Goal: Use online tool/utility: Utilize a website feature to perform a specific function

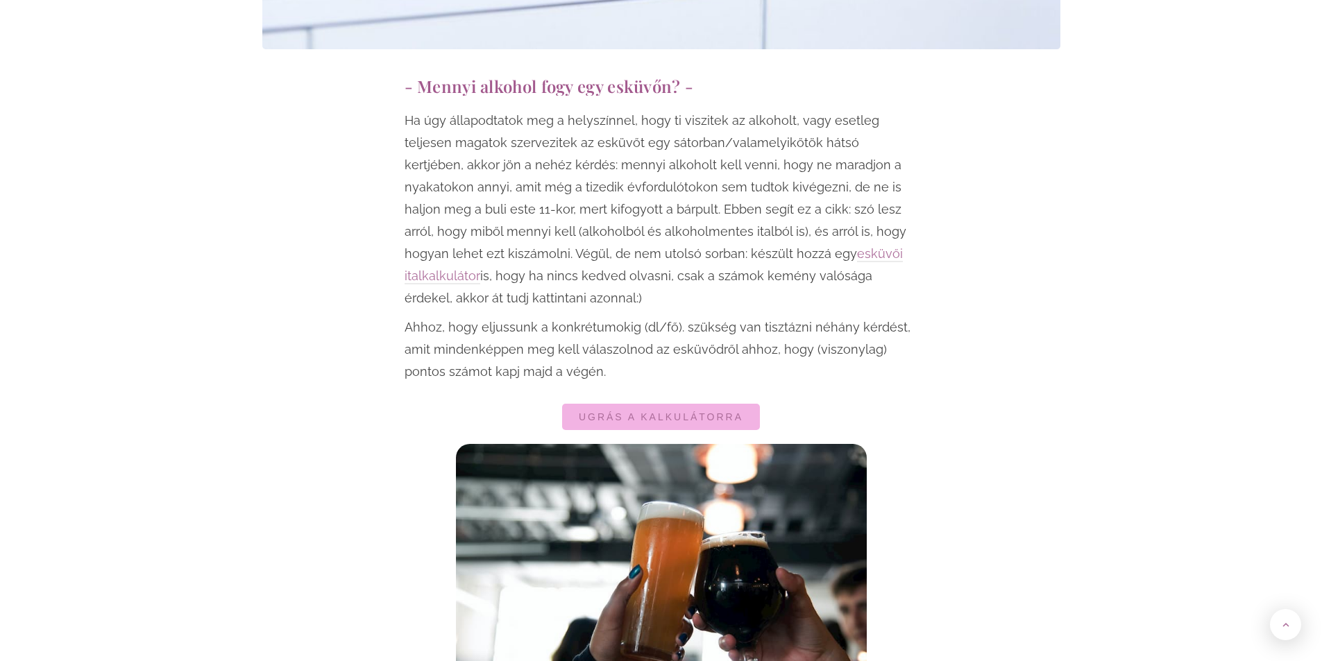
scroll to position [763, 0]
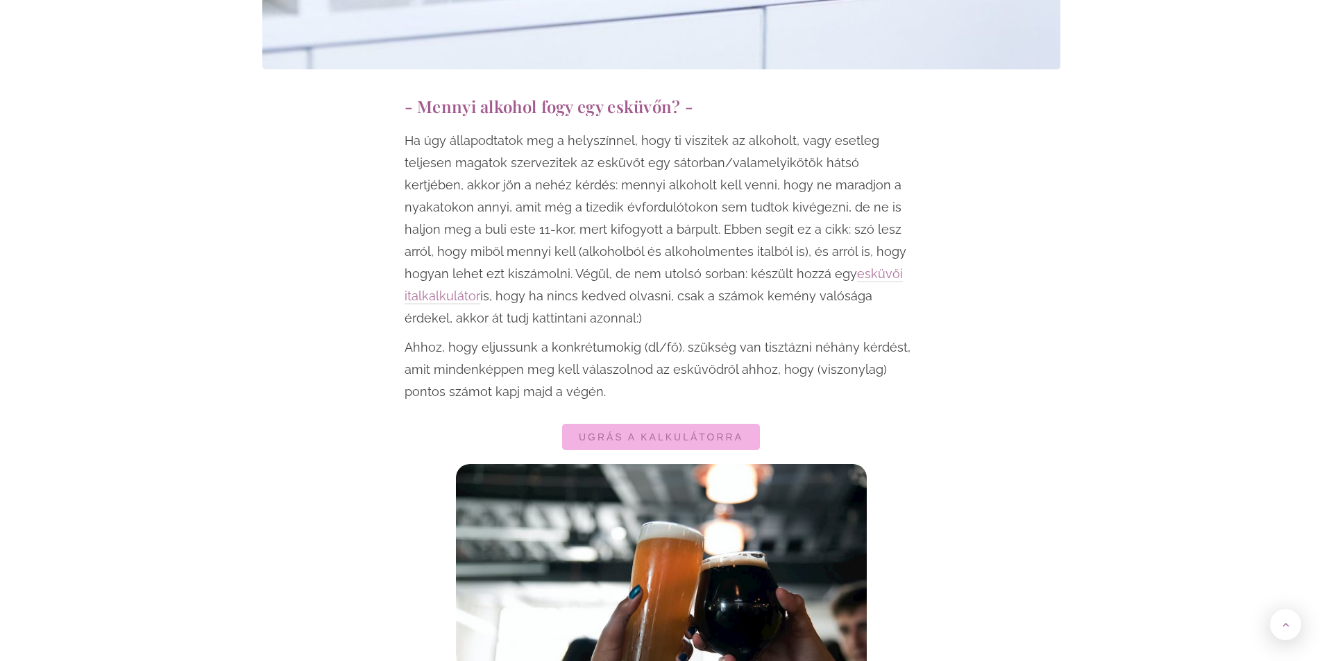
click at [636, 377] on p "Ahhoz, hogy eljussunk a konkrétumokig (dl/fő). szükség van tisztázni néhány kér…" at bounding box center [662, 370] width 514 height 67
click at [667, 432] on span "Ugrás a kalkulátorra" at bounding box center [661, 437] width 164 height 10
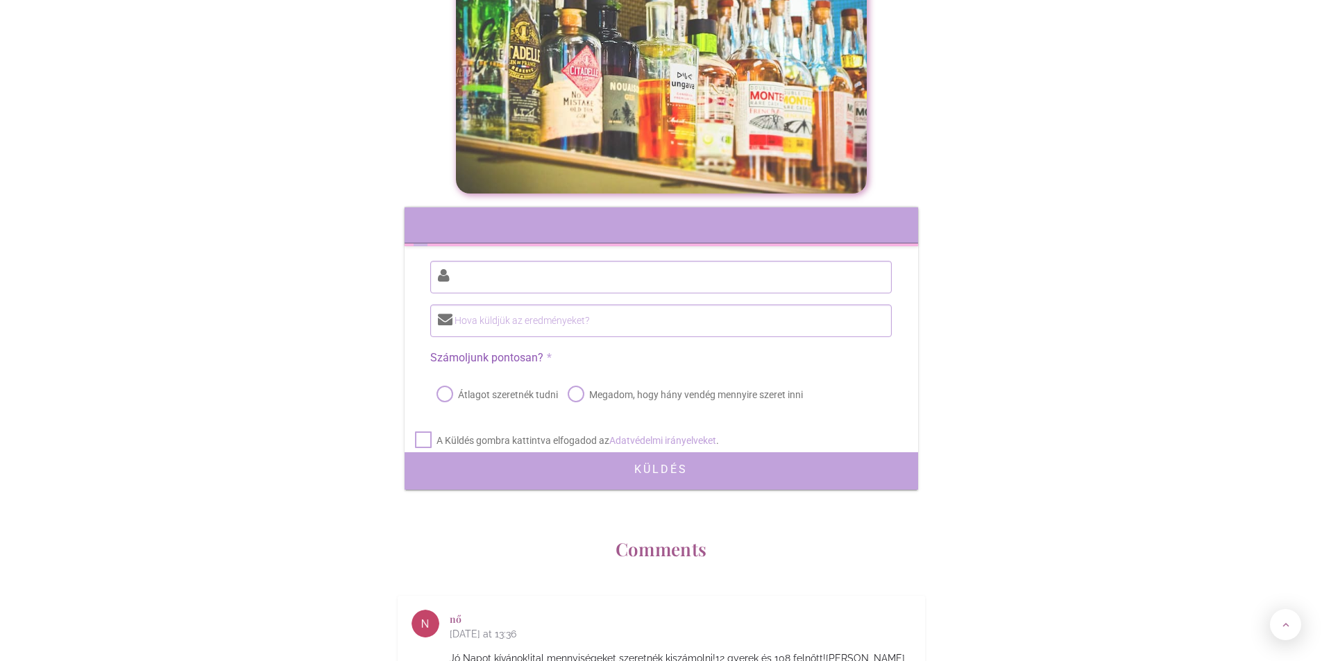
scroll to position [6048, 0]
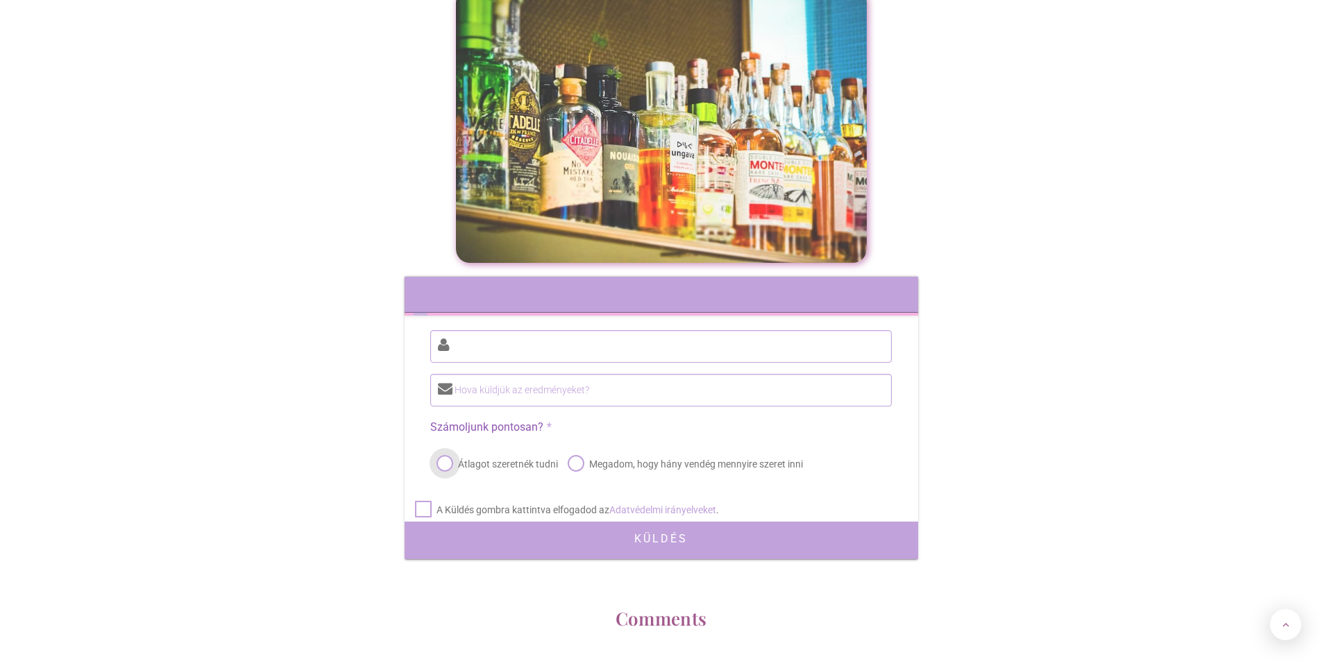
click at [444, 455] on label "Átlagot szeretnék tudni" at bounding box center [496, 464] width 124 height 19
radio input "true"
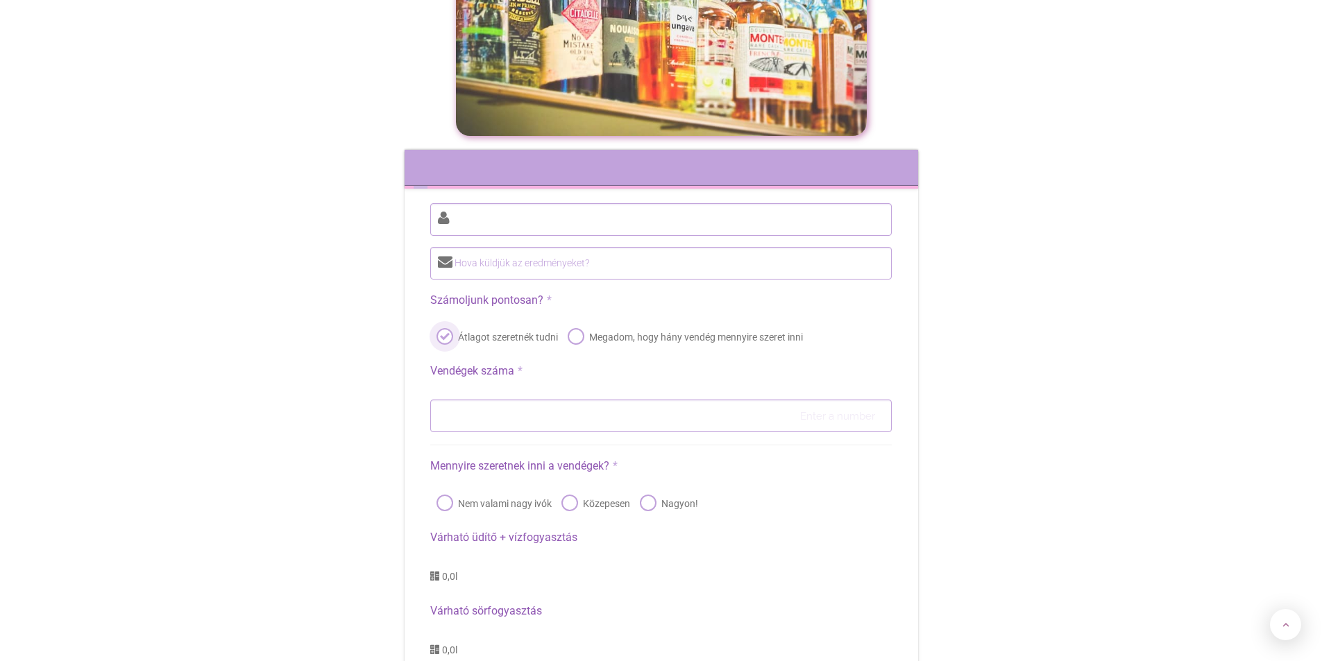
scroll to position [6186, 0]
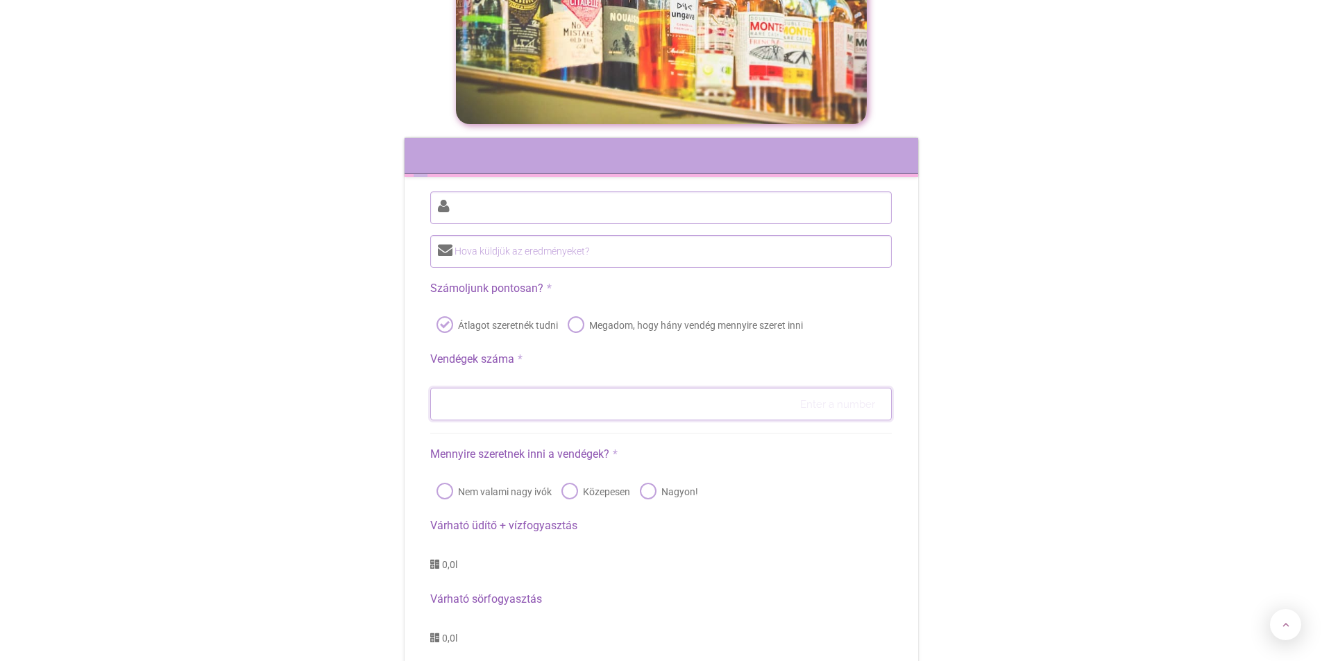
click at [570, 388] on input "number" at bounding box center [660, 404] width 461 height 33
click at [571, 388] on input "number" at bounding box center [660, 404] width 461 height 33
type input "70"
click at [449, 482] on label "Nem valami nagy ivók" at bounding box center [493, 491] width 118 height 19
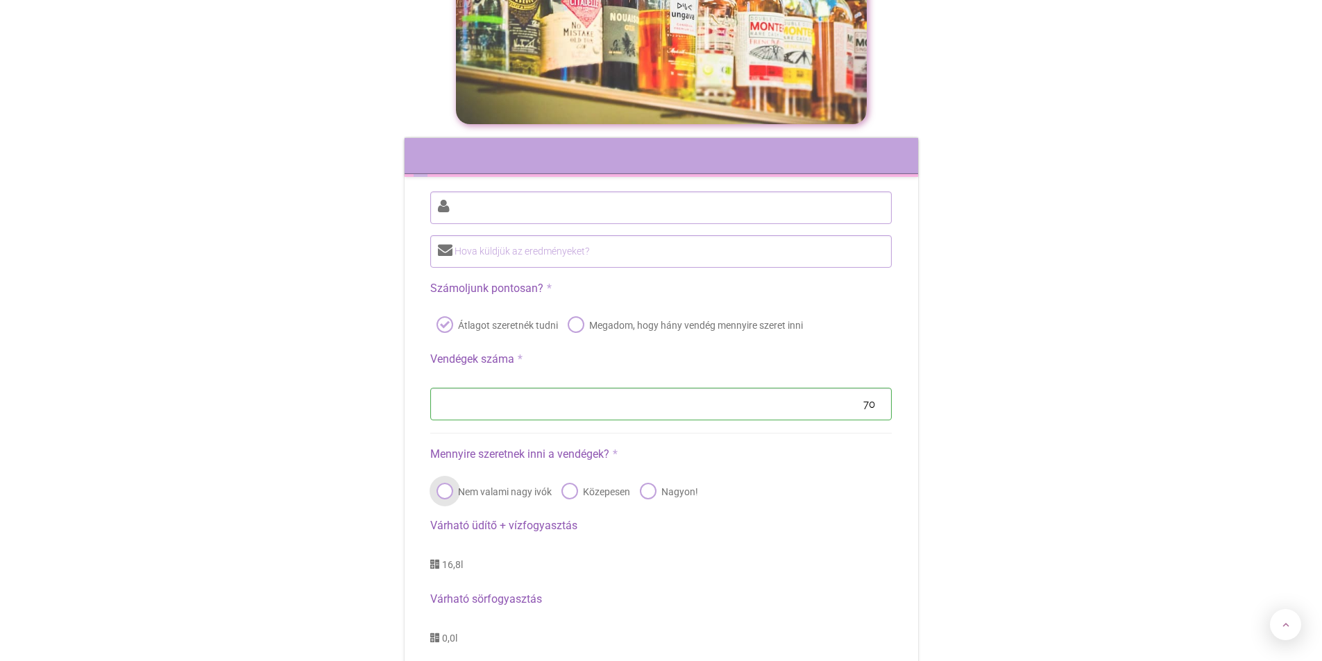
radio input "true"
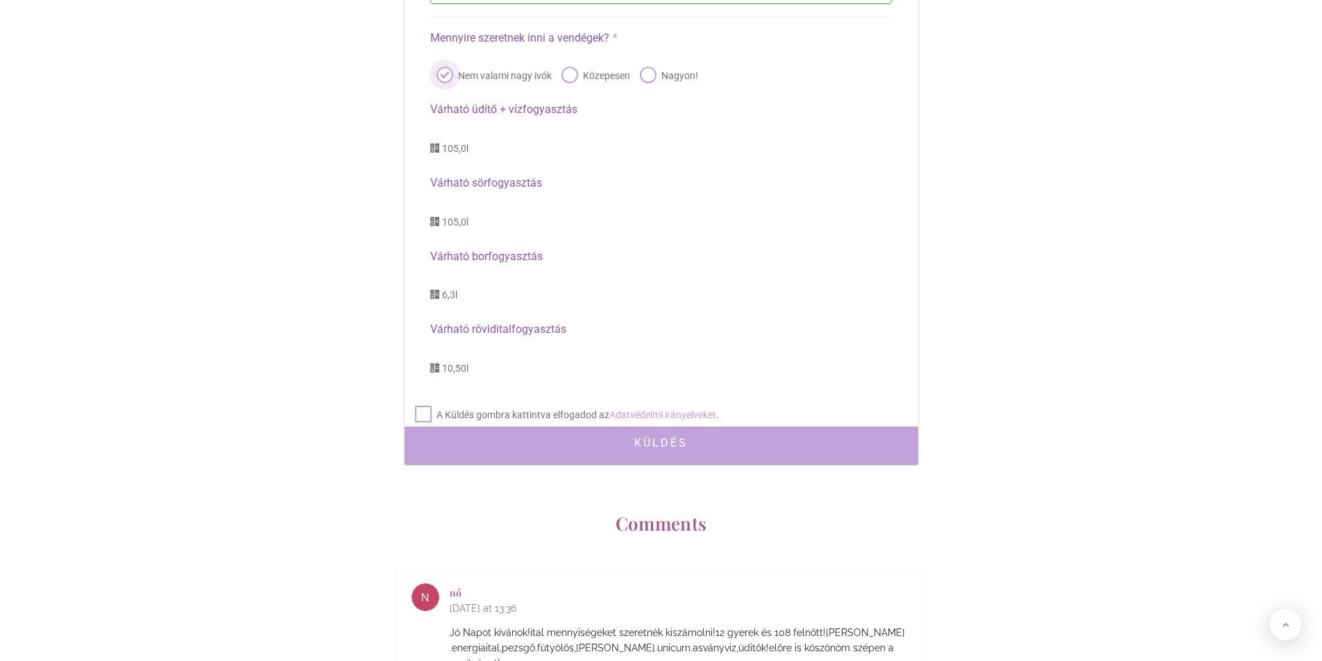
scroll to position [6394, 0]
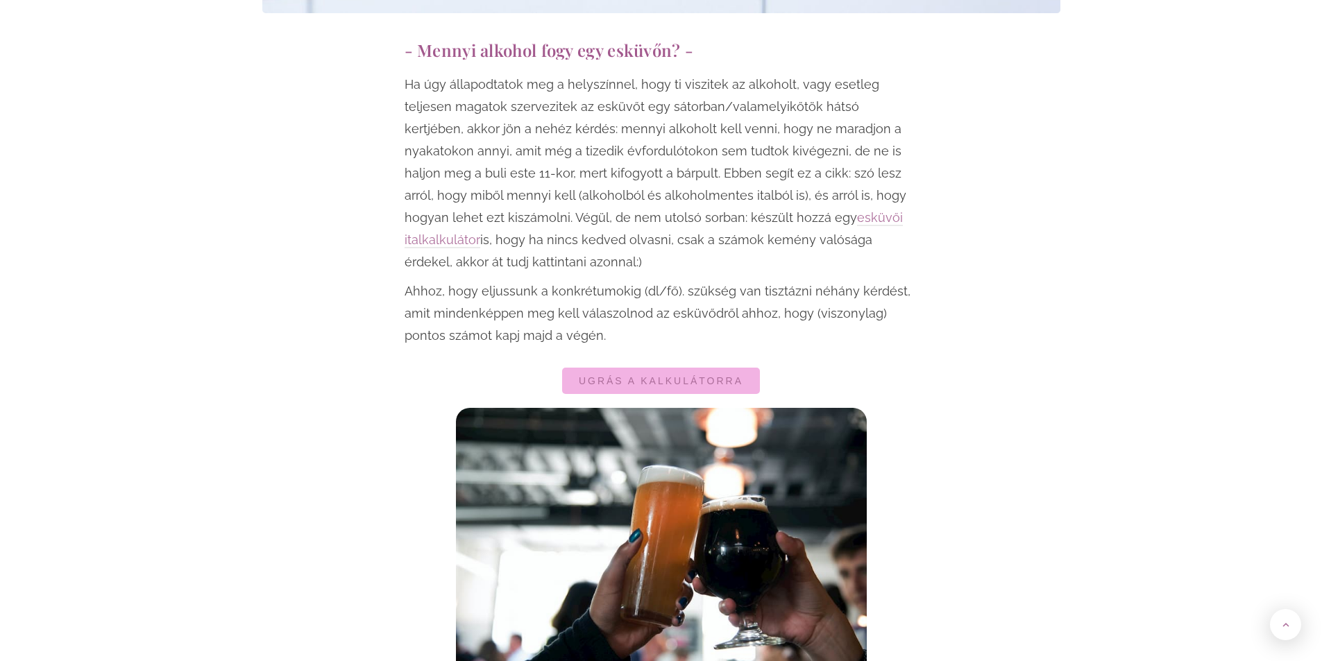
scroll to position [1041, 0]
